Goal: Task Accomplishment & Management: Use online tool/utility

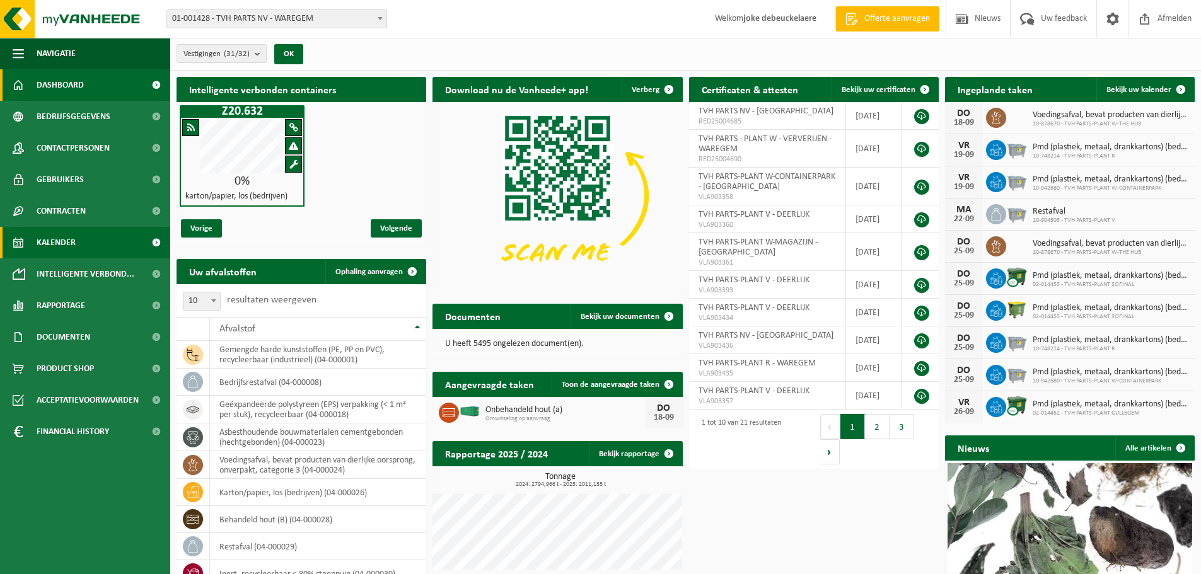
click at [63, 246] on span "Kalender" at bounding box center [56, 243] width 39 height 32
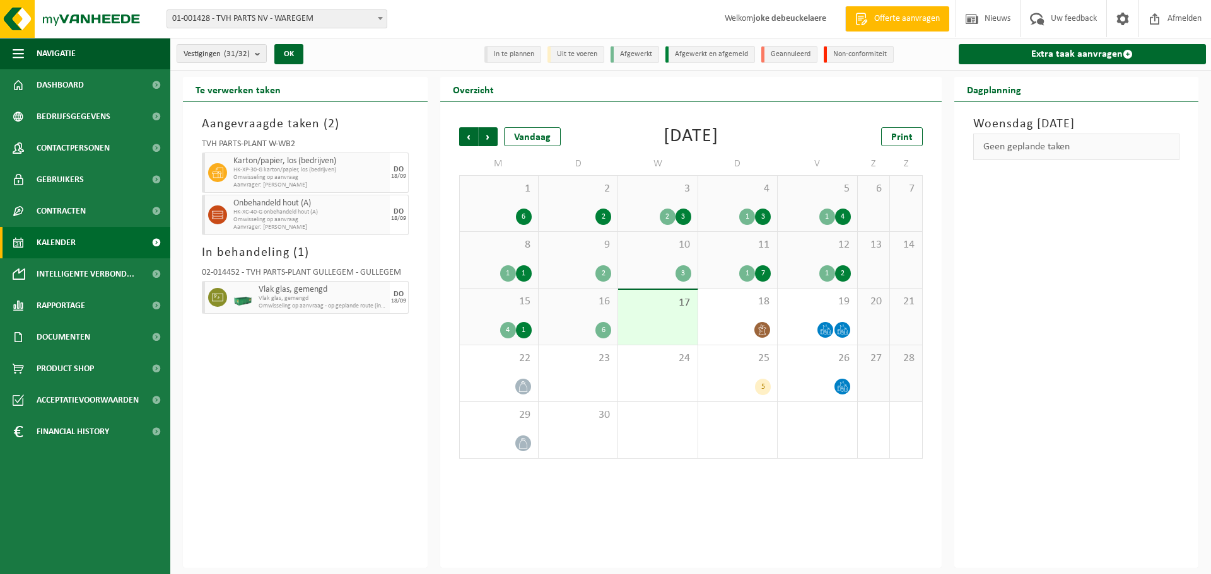
click at [743, 262] on div "11 1 7" at bounding box center [737, 260] width 79 height 56
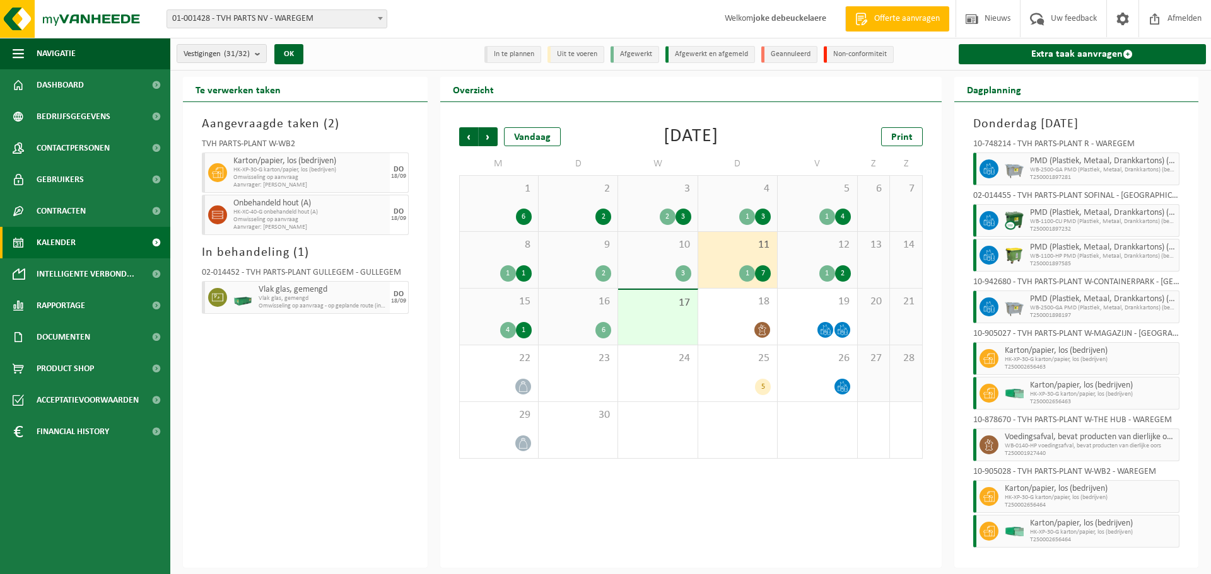
click at [813, 257] on div "12 1 2" at bounding box center [816, 260] width 79 height 56
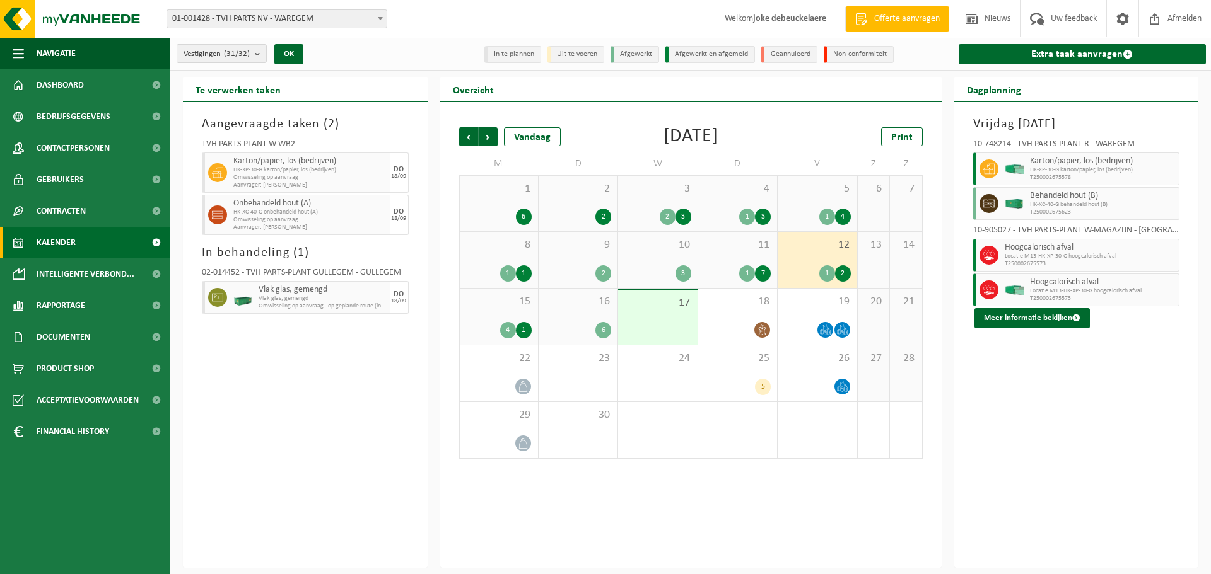
click at [499, 313] on div "15 4 1" at bounding box center [499, 317] width 78 height 56
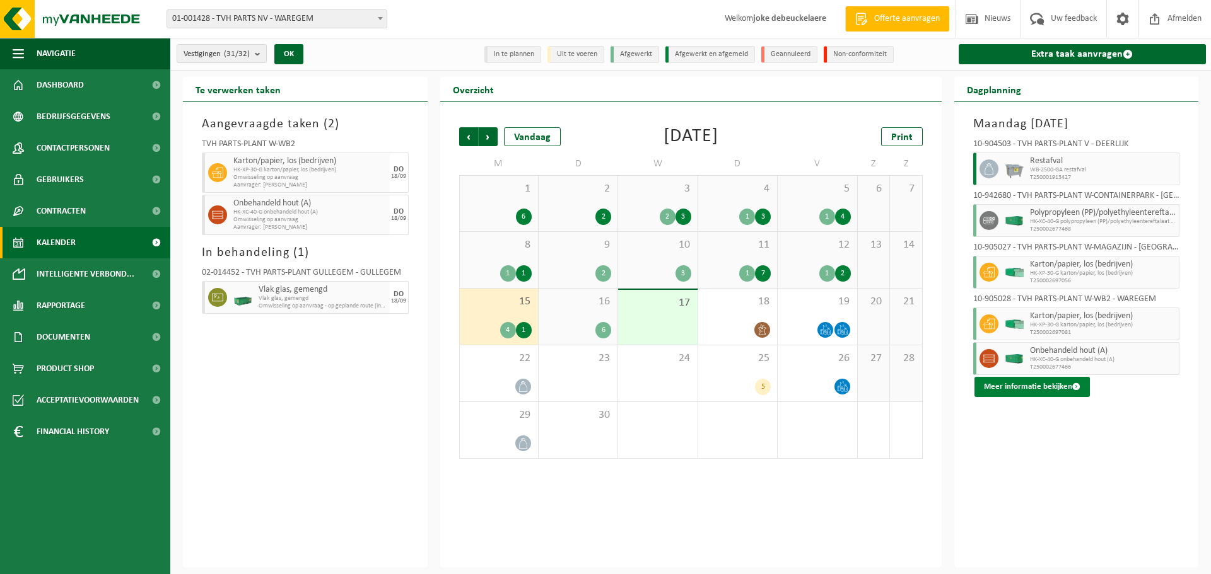
click at [996, 385] on button "Meer informatie bekijken" at bounding box center [1031, 387] width 115 height 20
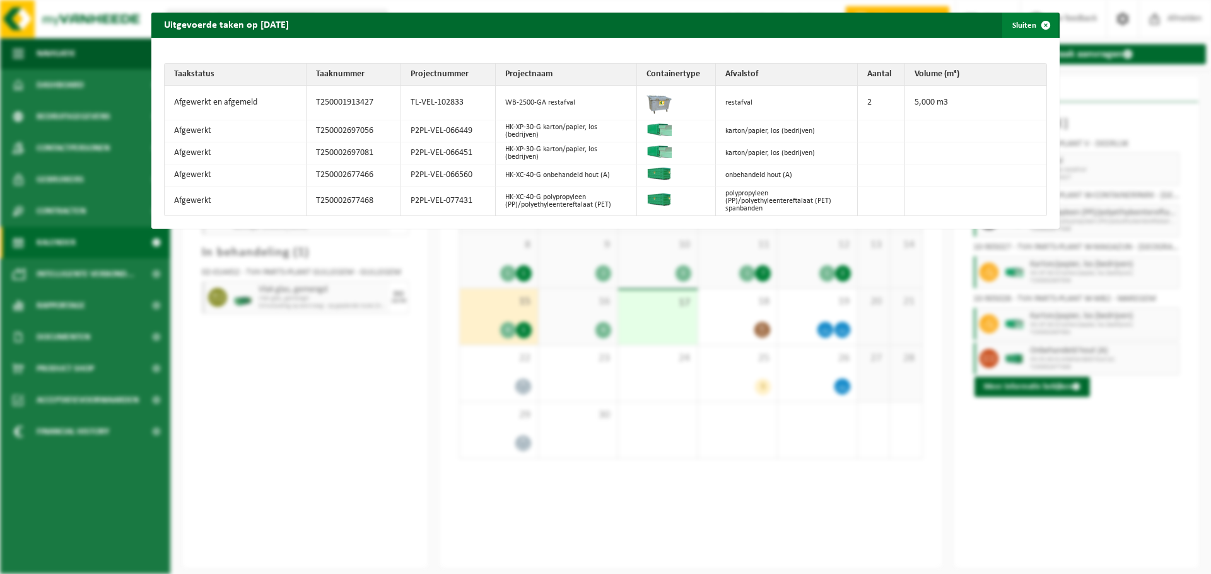
click at [1034, 21] on span "button" at bounding box center [1045, 25] width 25 height 25
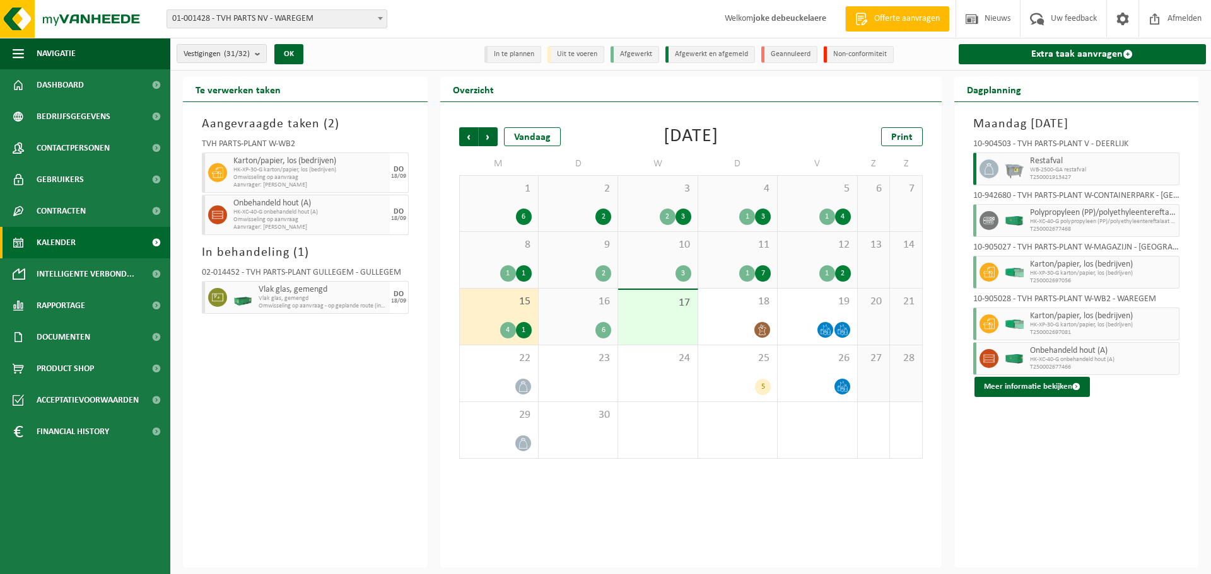
click at [831, 265] on div "1" at bounding box center [827, 273] width 16 height 16
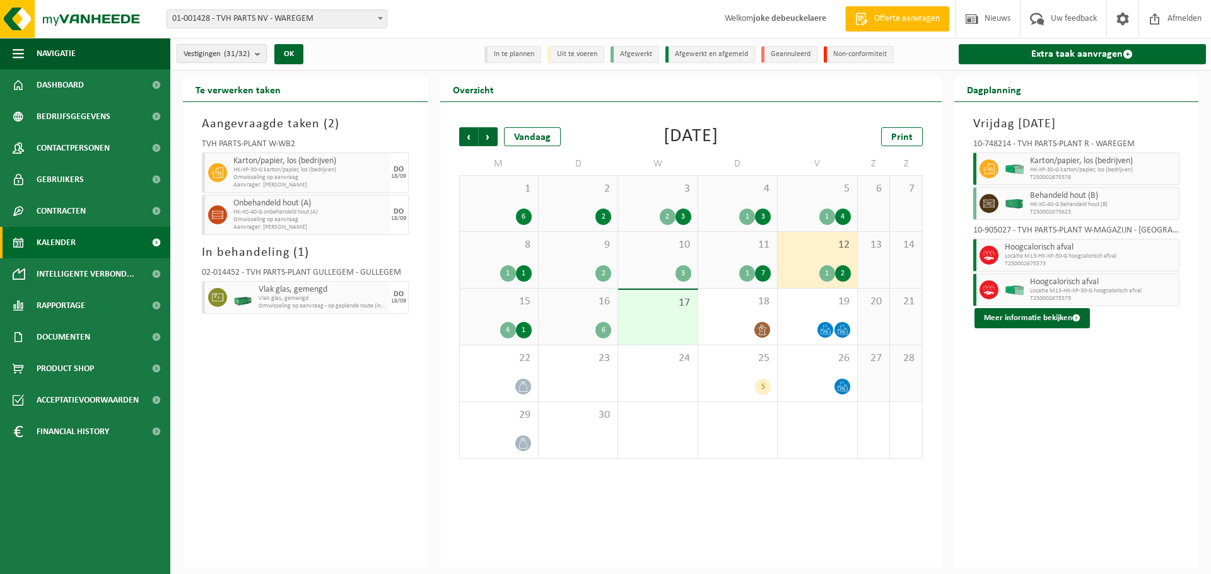
click at [509, 306] on span "15" at bounding box center [499, 302] width 66 height 14
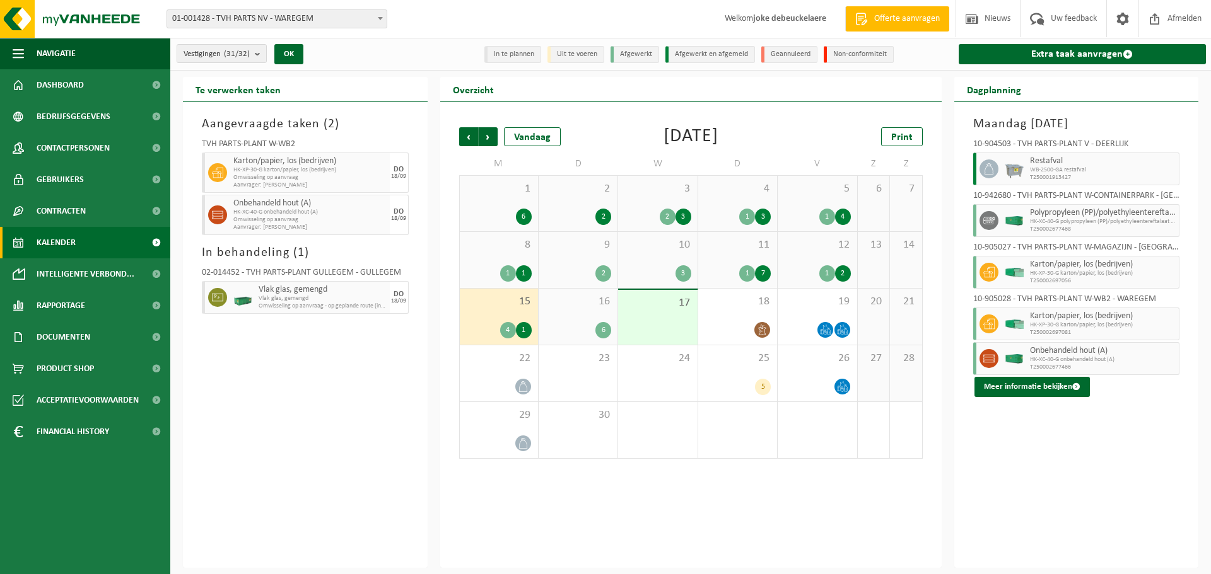
click at [581, 303] on span "16" at bounding box center [578, 302] width 66 height 14
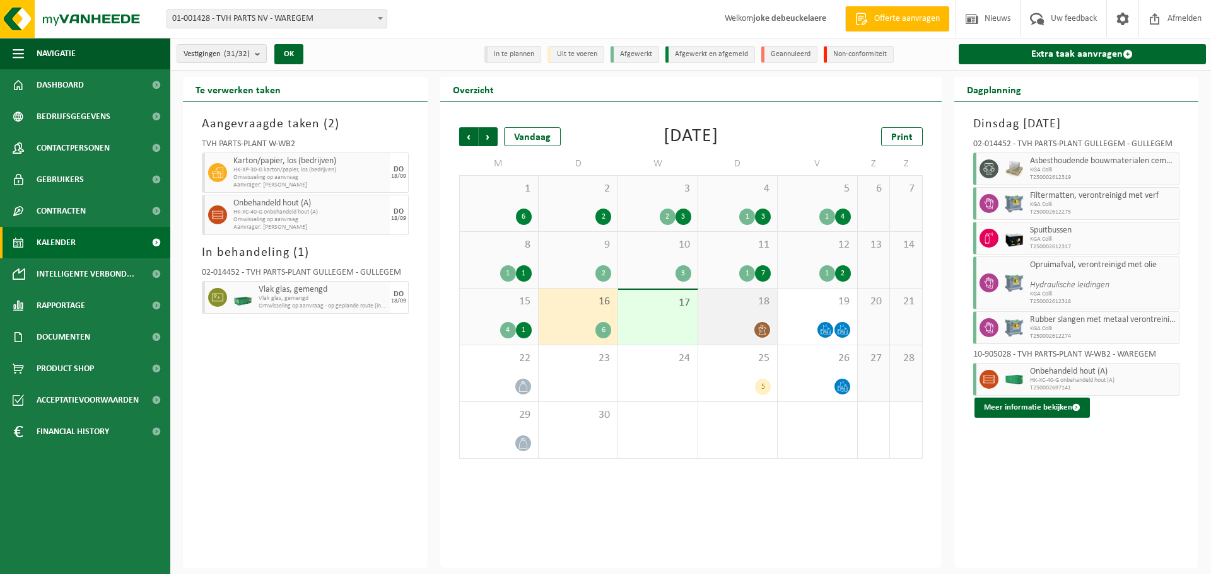
click at [760, 312] on div "18" at bounding box center [737, 317] width 79 height 56
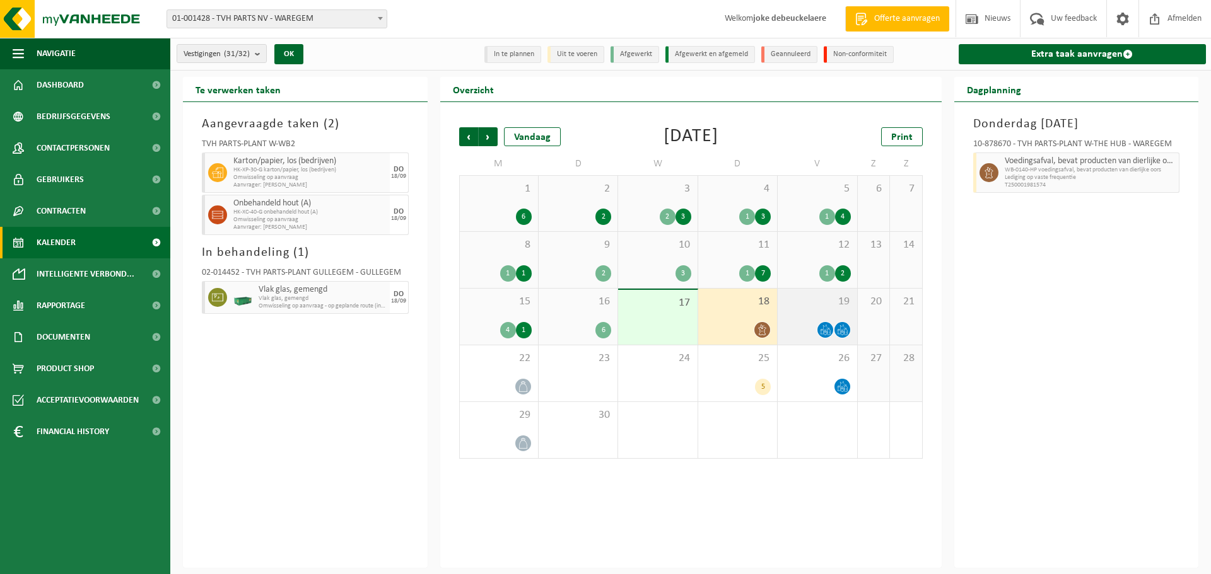
click at [832, 316] on div "19" at bounding box center [816, 317] width 79 height 56
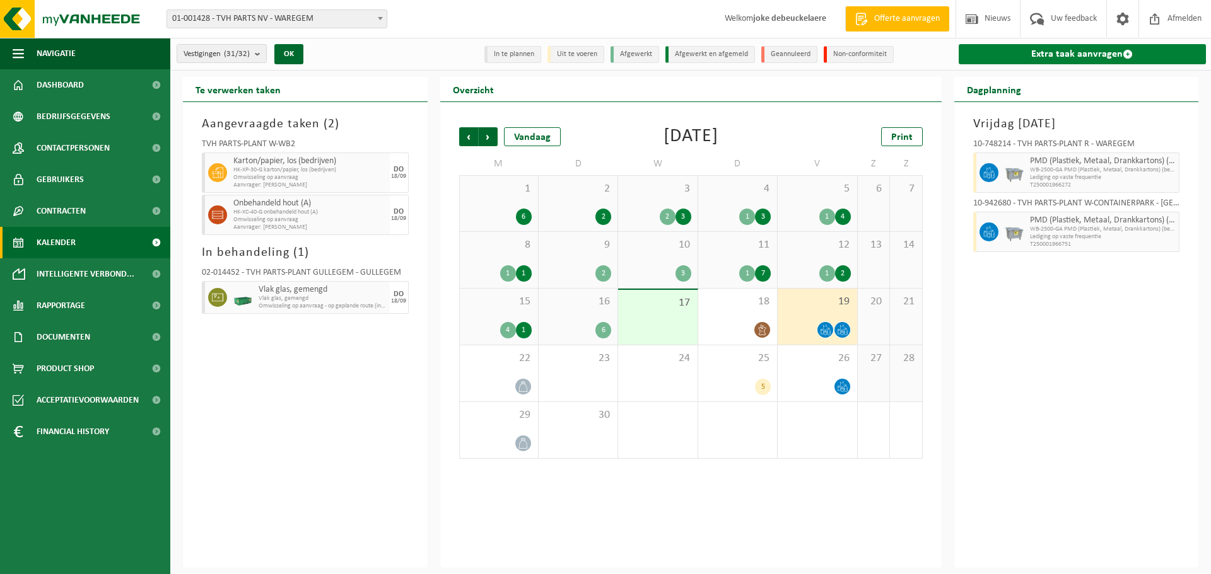
click at [1087, 53] on link "Extra taak aanvragen" at bounding box center [1082, 54] width 248 height 20
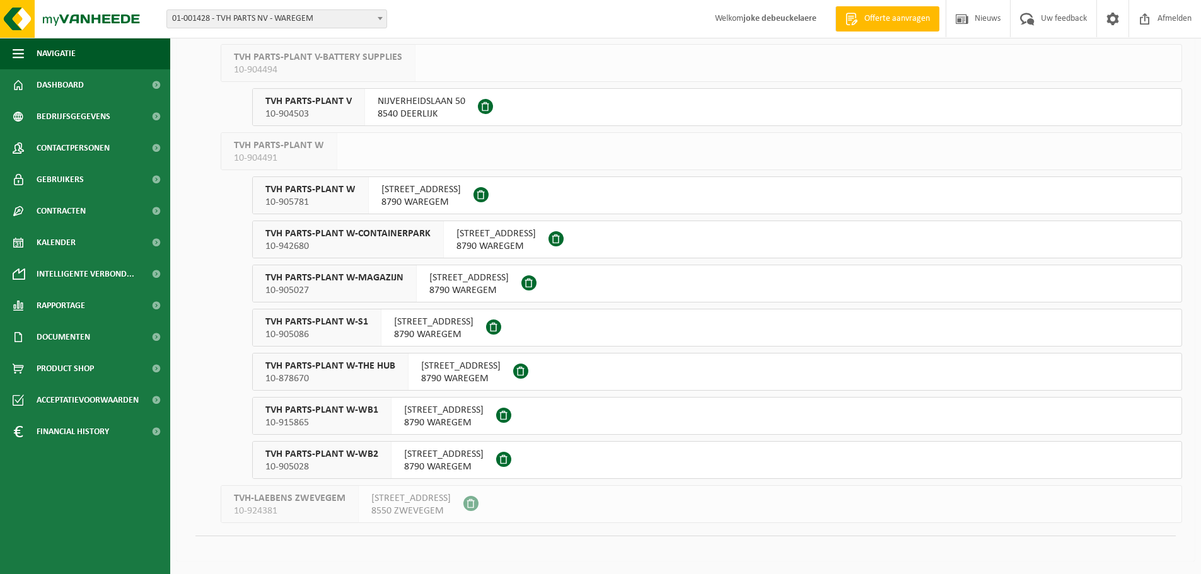
scroll to position [772, 0]
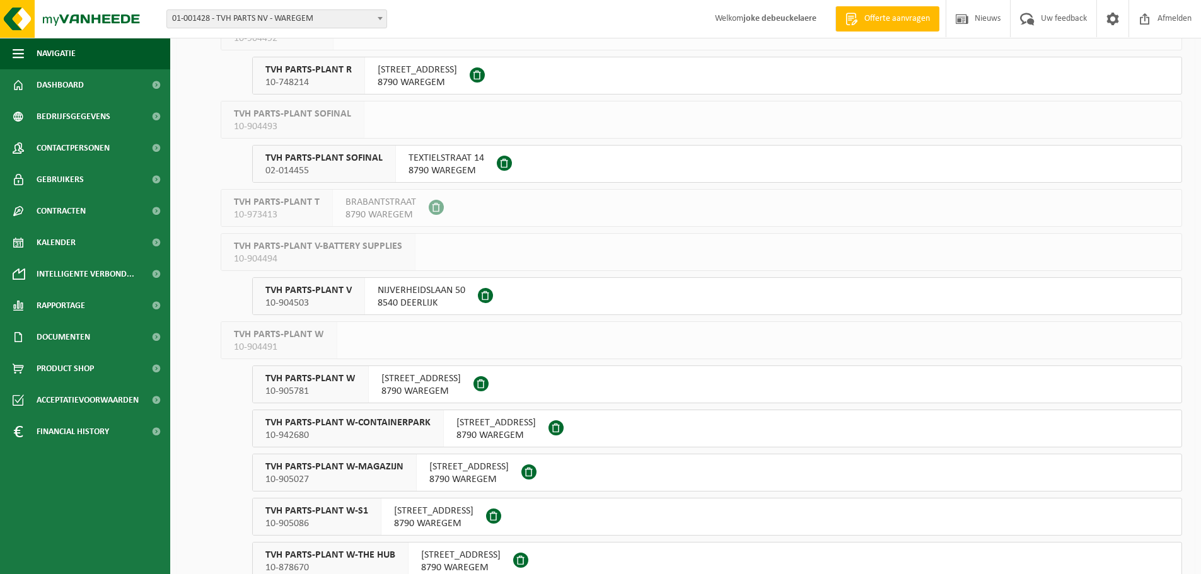
click at [327, 290] on span "TVH PARTS-PLANT V" at bounding box center [308, 290] width 86 height 13
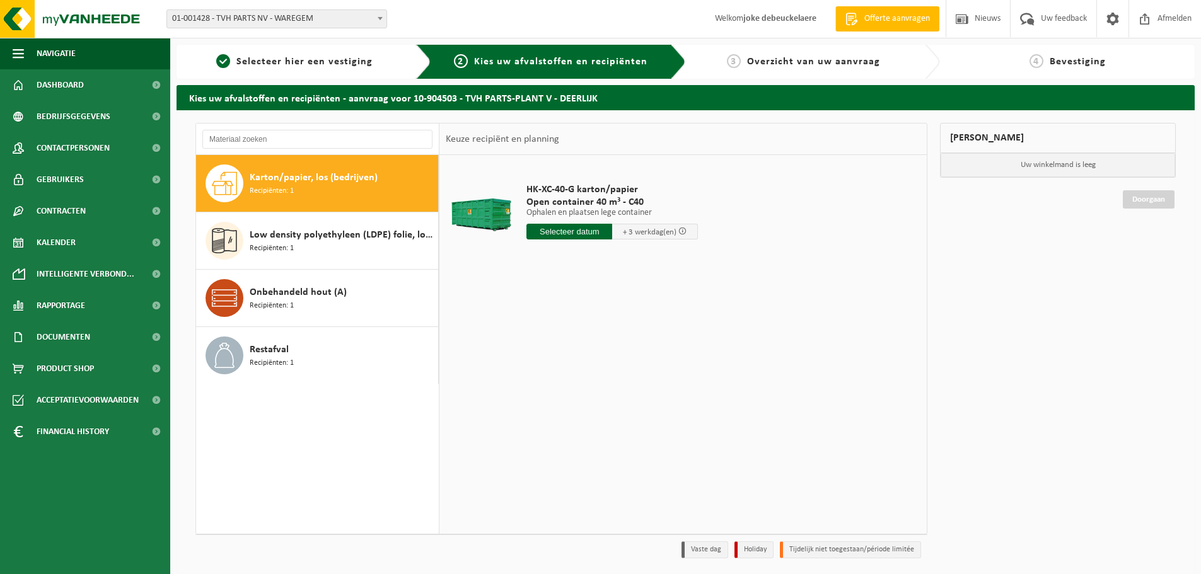
click at [557, 230] on input "text" at bounding box center [569, 232] width 86 height 16
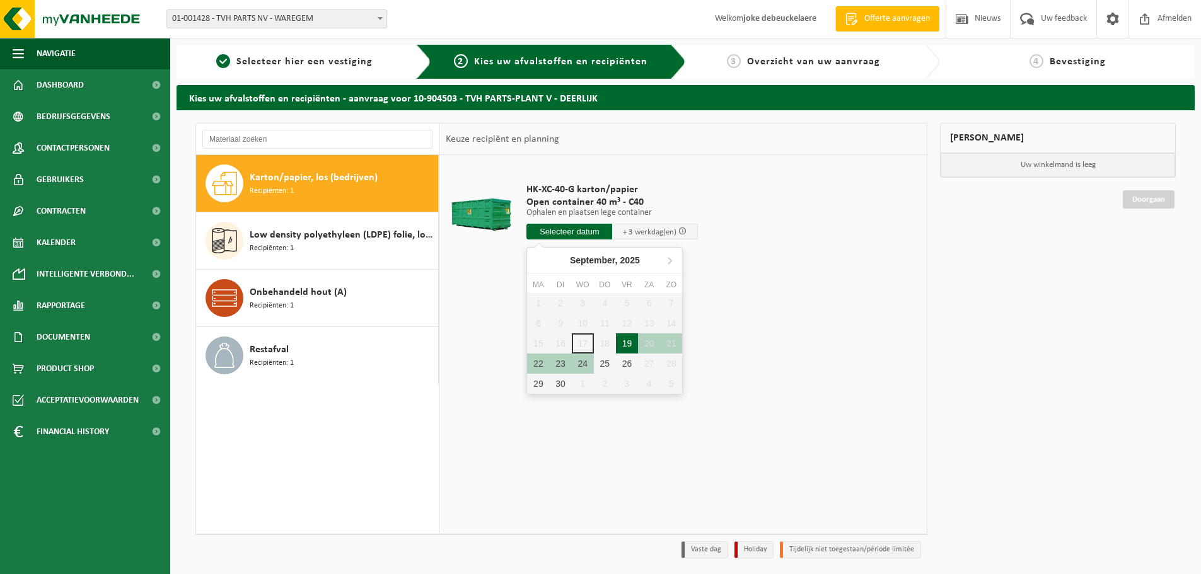
click at [627, 342] on div "19" at bounding box center [627, 344] width 22 height 20
type input "Van 2025-09-19"
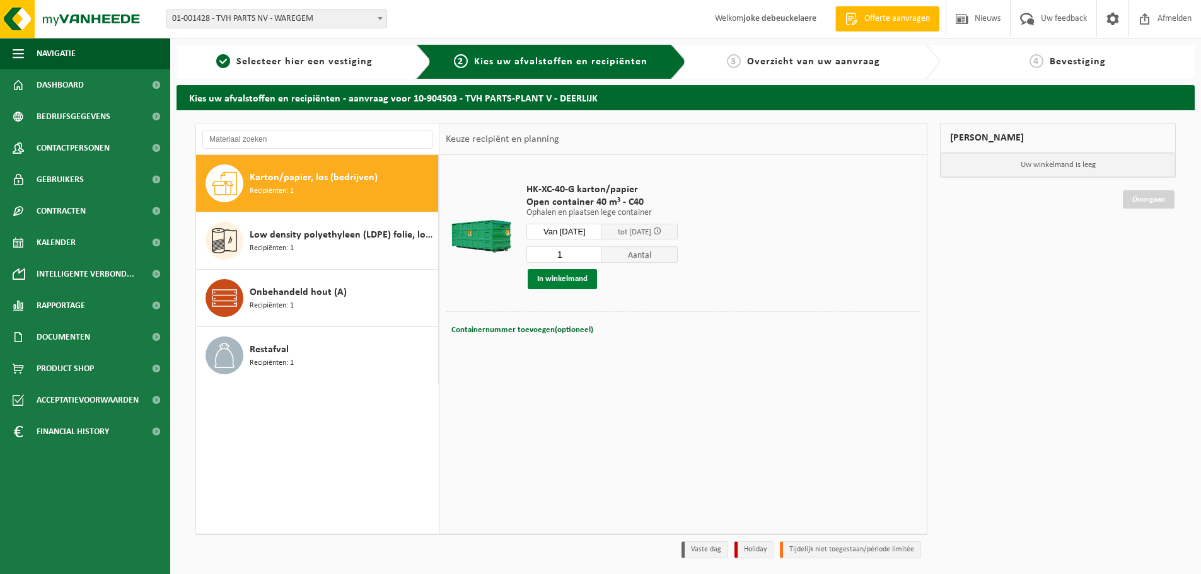
click at [559, 278] on button "In winkelmand" at bounding box center [562, 279] width 69 height 20
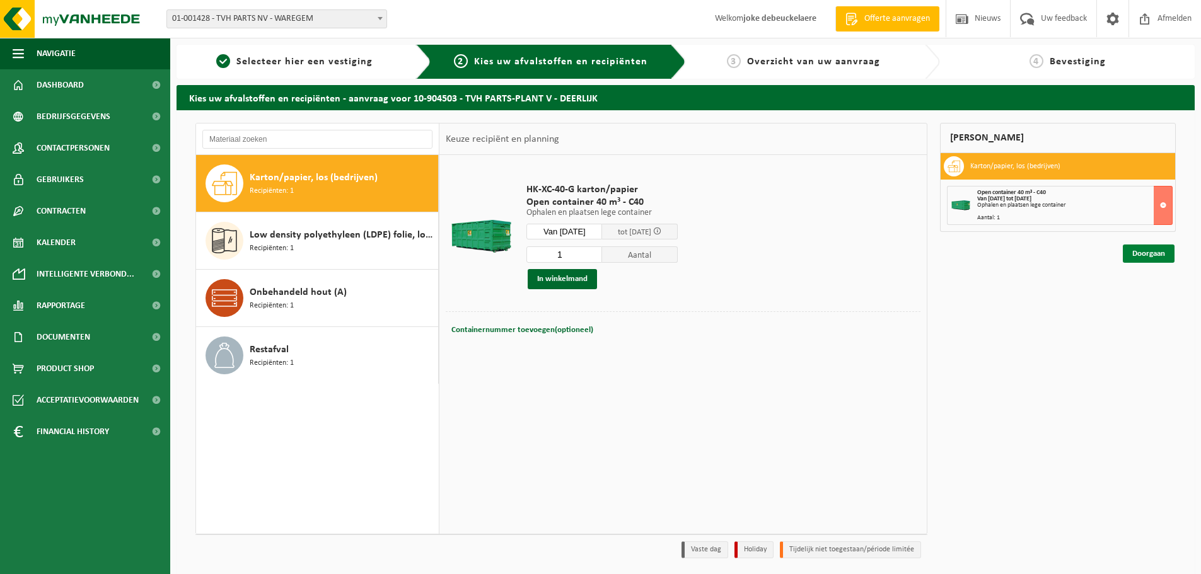
click at [1146, 255] on link "Doorgaan" at bounding box center [1149, 254] width 52 height 18
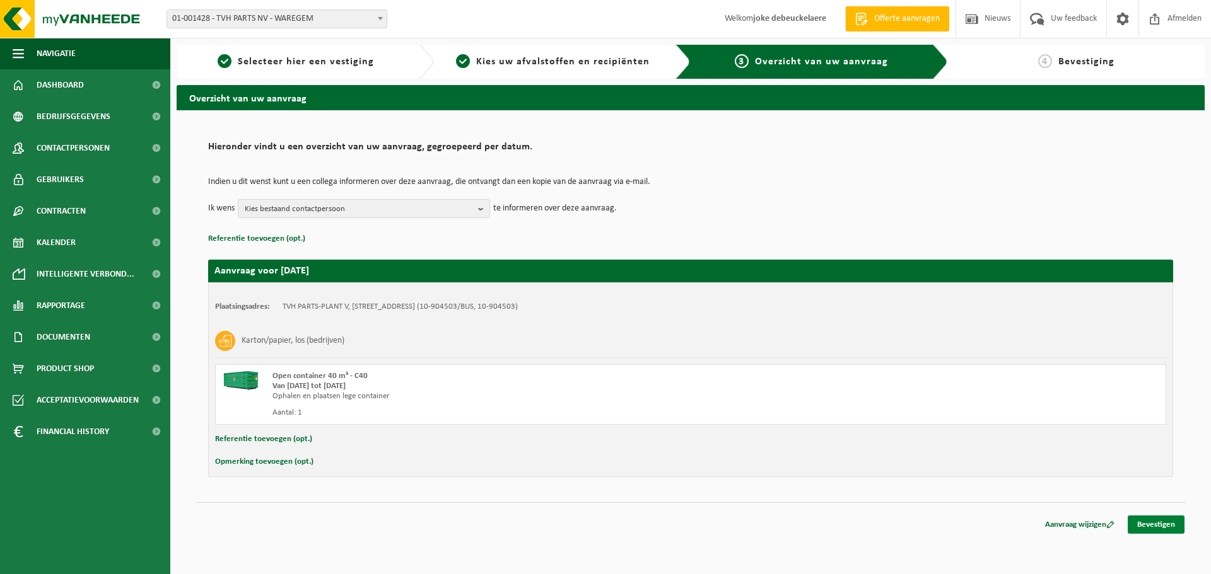
click at [1144, 518] on link "Bevestigen" at bounding box center [1155, 525] width 57 height 18
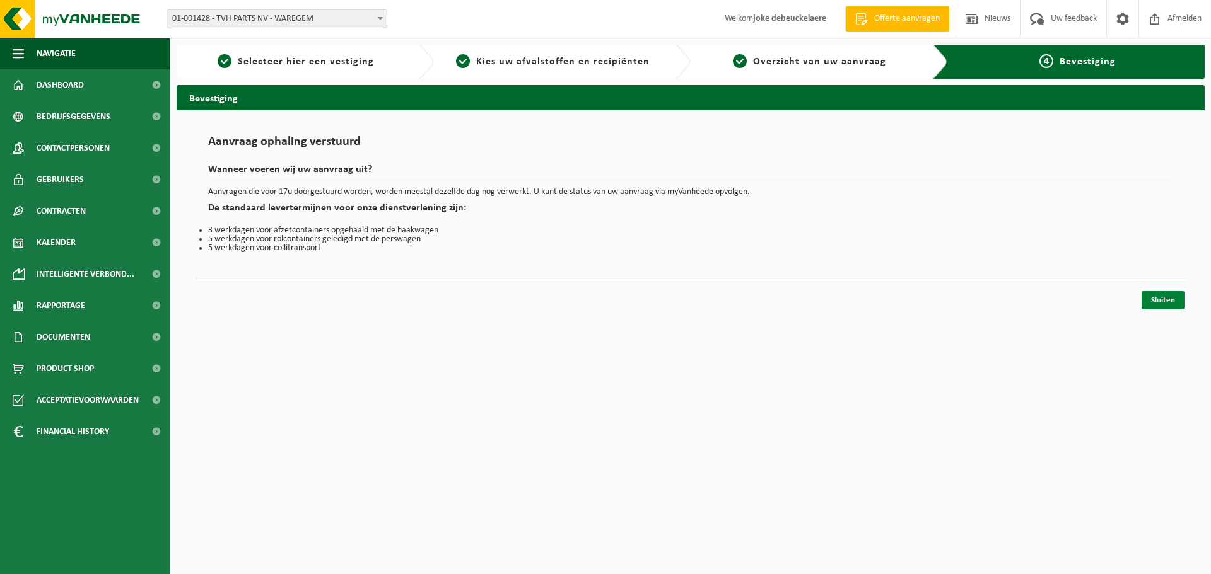
click at [1154, 300] on link "Sluiten" at bounding box center [1162, 300] width 43 height 18
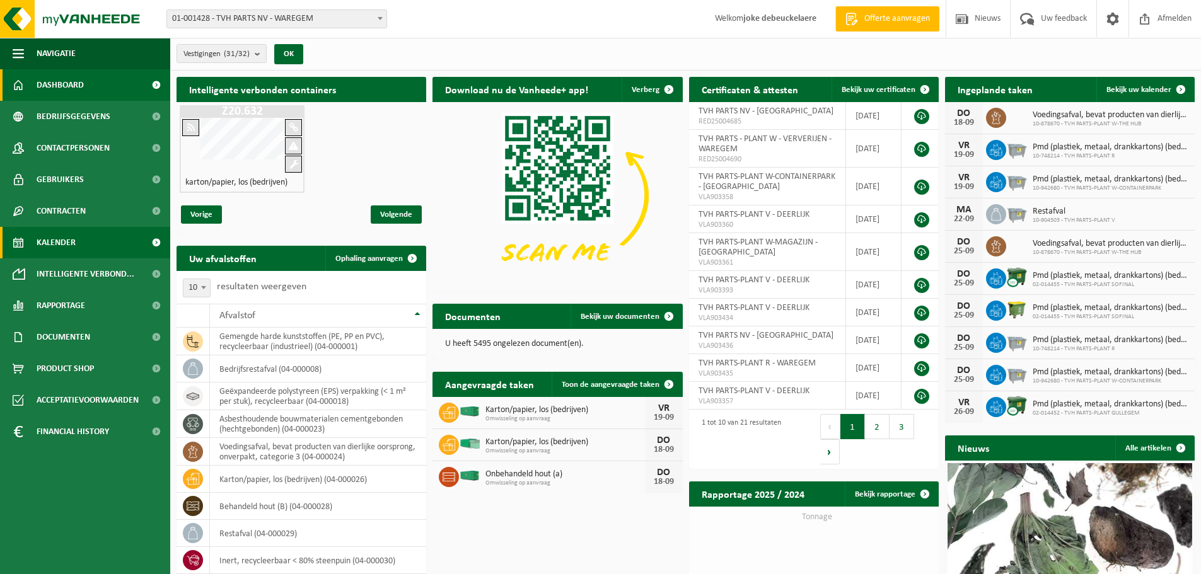
click at [41, 245] on span "Kalender" at bounding box center [56, 243] width 39 height 32
